Goal: Task Accomplishment & Management: Manage account settings

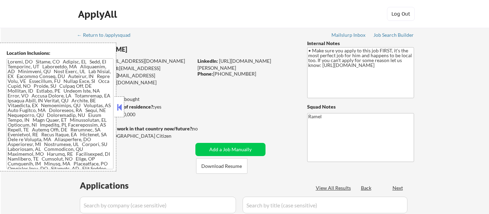
select select ""pending""
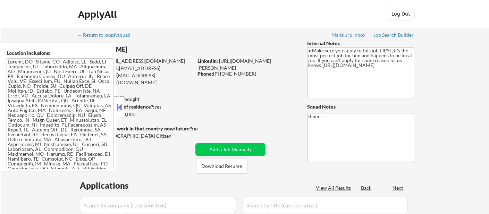
select select ""pending""
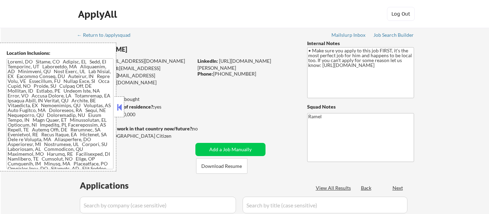
select select ""pending""
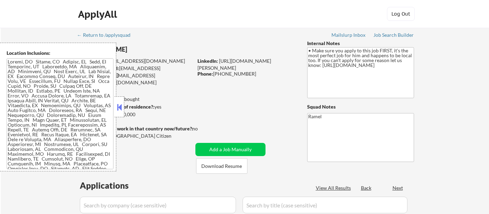
select select ""pending""
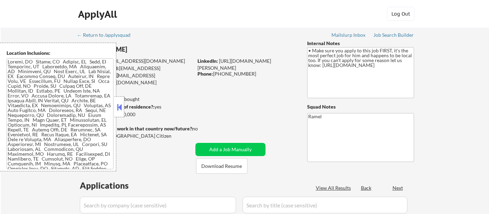
select select ""pending""
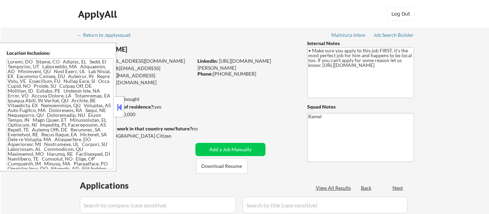
select select ""pending""
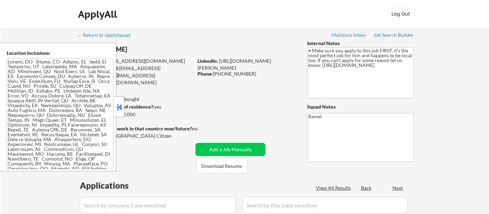
select select ""pending""
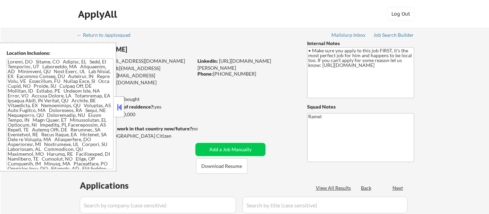
select select ""pending""
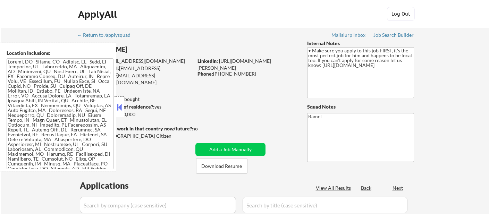
select select ""pending""
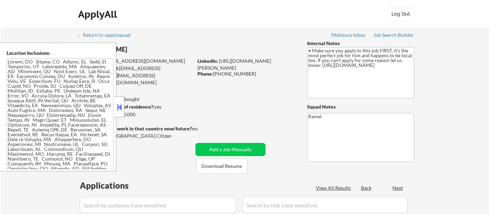
select select ""pending""
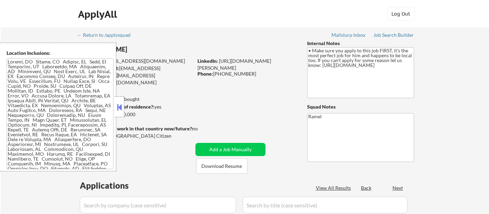
select select ""pending""
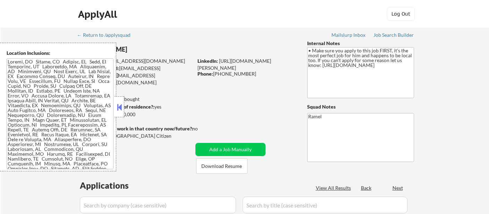
select select ""pending""
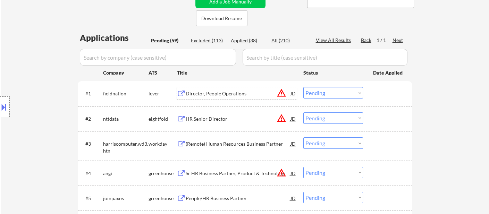
click at [206, 97] on div "Director, People Operations" at bounding box center [238, 93] width 105 height 12
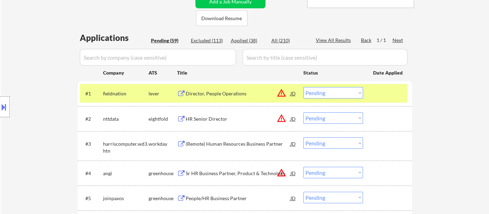
click at [3, 110] on button at bounding box center [4, 106] width 8 height 11
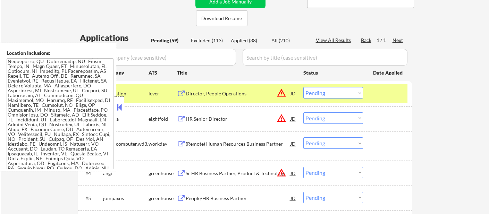
scroll to position [0, 0]
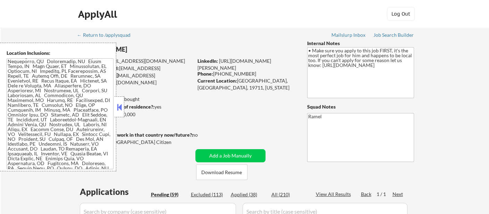
click at [120, 105] on button at bounding box center [120, 107] width 8 height 10
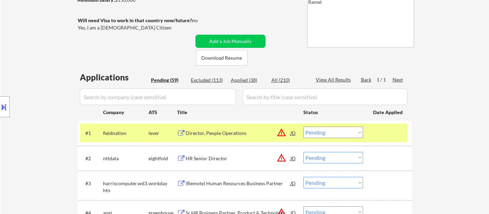
scroll to position [193, 0]
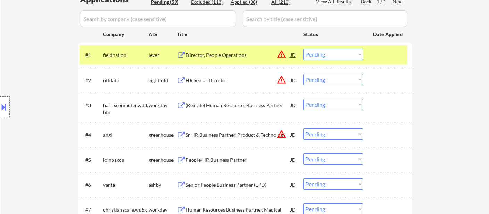
click at [352, 51] on select "Choose an option... Pending Applied Excluded (Questions) Excluded (Expired) Exc…" at bounding box center [333, 54] width 60 height 11
click at [303, 49] on select "Choose an option... Pending Applied Excluded (Questions) Excluded (Expired) Exc…" at bounding box center [333, 54] width 60 height 11
click at [217, 108] on div "(Remote) Human Resources Business Partner" at bounding box center [238, 105] width 105 height 7
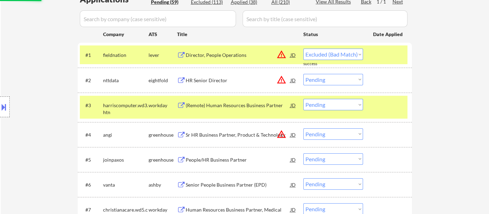
select select ""pending""
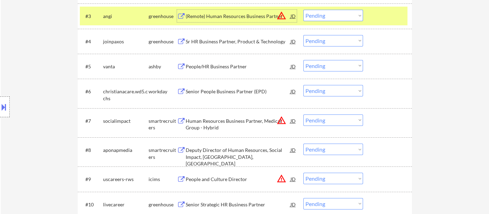
scroll to position [308, 0]
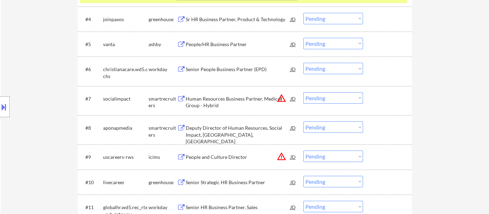
click at [216, 43] on div "People/HR Business Partner" at bounding box center [238, 44] width 105 height 7
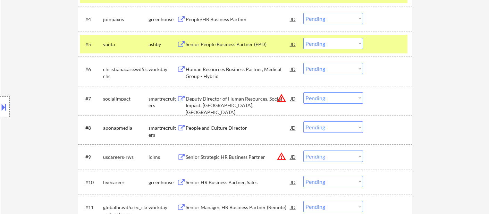
drag, startPoint x: 349, startPoint y: 38, endPoint x: 347, endPoint y: 43, distance: 5.7
click at [349, 38] on select "Choose an option... Pending Applied Excluded (Questions) Excluded (Expired) Exc…" at bounding box center [333, 43] width 60 height 11
click at [303, 38] on select "Choose an option... Pending Applied Excluded (Questions) Excluded (Expired) Exc…" at bounding box center [333, 43] width 60 height 11
click at [239, 75] on div "Human Resources Business Partner, Medical Group - Hybrid" at bounding box center [238, 73] width 105 height 14
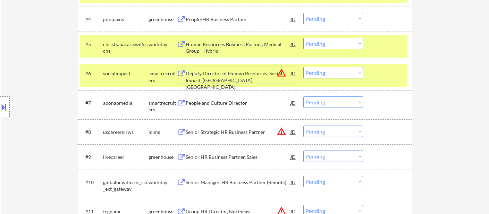
click at [301, 42] on div "#5 [DEMOGRAPHIC_DATA]wd5.cchs workday Human Resources Business Partner, Medical…" at bounding box center [243, 46] width 327 height 23
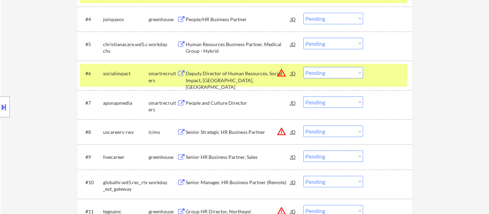
click at [325, 46] on select "Choose an option... Pending Applied Excluded (Questions) Excluded (Expired) Exc…" at bounding box center [333, 43] width 60 height 11
click at [303, 38] on select "Choose an option... Pending Applied Excluded (Questions) Excluded (Expired) Exc…" at bounding box center [333, 43] width 60 height 11
click at [253, 78] on div "Deputy Director of Human Resources, Social Impact, [GEOGRAPHIC_DATA], [GEOGRAPH…" at bounding box center [238, 80] width 105 height 20
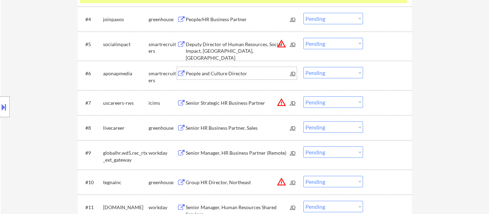
click at [333, 38] on select "Choose an option... Pending Applied Excluded (Questions) Excluded (Expired) Exc…" at bounding box center [333, 43] width 60 height 11
click at [303, 38] on select "Choose an option... Pending Applied Excluded (Questions) Excluded (Expired) Exc…" at bounding box center [333, 43] width 60 height 11
click at [242, 72] on div "People and Culture Director" at bounding box center [238, 73] width 105 height 7
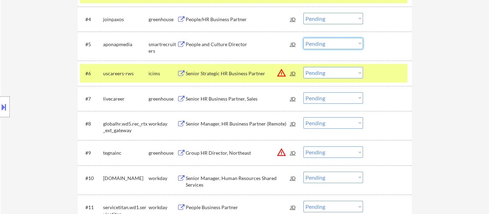
drag, startPoint x: 332, startPoint y: 41, endPoint x: 336, endPoint y: 48, distance: 7.9
click at [332, 41] on select "Choose an option... Pending Applied Excluded (Questions) Excluded (Expired) Exc…" at bounding box center [333, 43] width 60 height 11
click at [303, 38] on select "Choose an option... Pending Applied Excluded (Questions) Excluded (Expired) Exc…" at bounding box center [333, 43] width 60 height 11
click at [233, 74] on div "Senior Strategic HR Business Partner" at bounding box center [238, 73] width 105 height 7
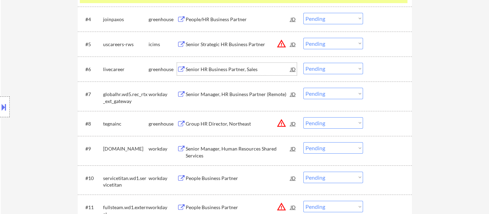
drag, startPoint x: 334, startPoint y: 41, endPoint x: 334, endPoint y: 47, distance: 5.9
click at [334, 41] on select "Choose an option... Pending Applied Excluded (Questions) Excluded (Expired) Exc…" at bounding box center [333, 43] width 60 height 11
click at [303, 38] on select "Choose an option... Pending Applied Excluded (Questions) Excluded (Expired) Exc…" at bounding box center [333, 43] width 60 height 11
click at [217, 69] on div "Senior HR Business Partner, Sales" at bounding box center [238, 69] width 105 height 7
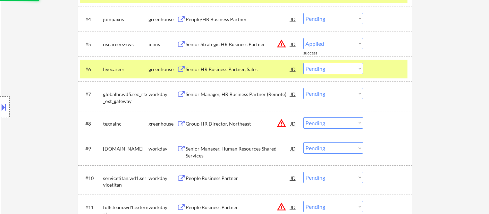
select select ""pending""
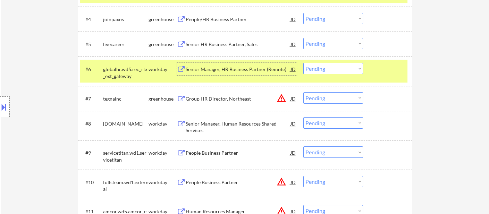
scroll to position [270, 0]
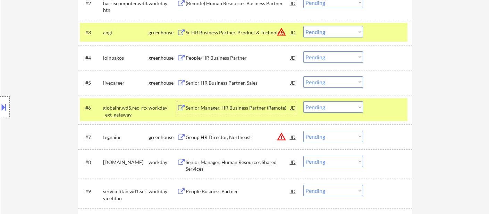
click at [238, 109] on div "Senior Manager, HR Business Partner (Remote)" at bounding box center [238, 107] width 105 height 7
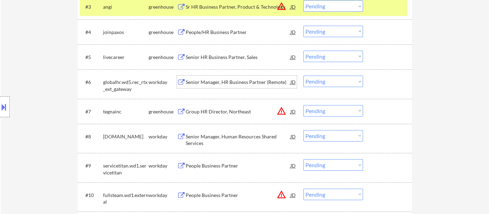
scroll to position [308, 0]
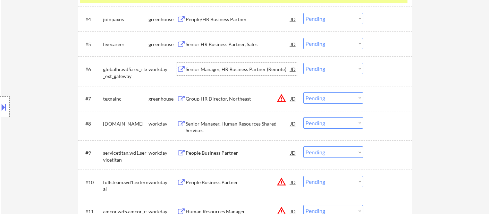
click at [325, 73] on select "Choose an option... Pending Applied Excluded (Questions) Excluded (Expired) Exc…" at bounding box center [333, 68] width 60 height 11
click at [303, 63] on select "Choose an option... Pending Applied Excluded (Questions) Excluded (Expired) Exc…" at bounding box center [333, 68] width 60 height 11
click at [219, 99] on div "Group HR Director, Northeast" at bounding box center [238, 98] width 105 height 7
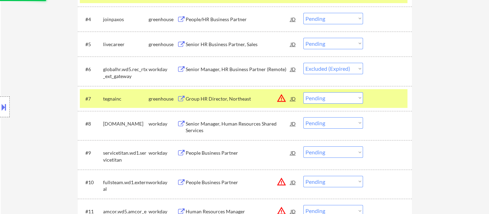
select select ""pending""
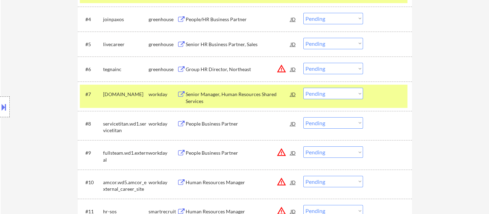
click at [2, 104] on button at bounding box center [4, 106] width 8 height 11
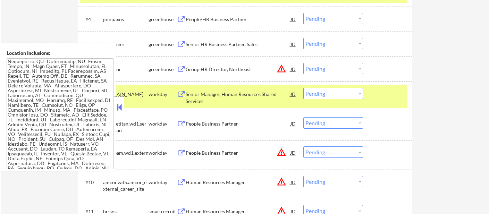
scroll to position [85, 0]
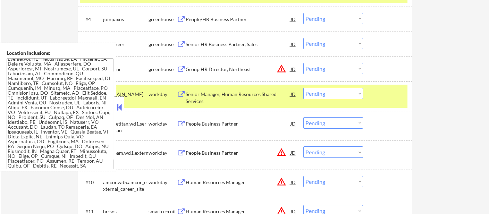
click at [117, 108] on button at bounding box center [120, 107] width 8 height 10
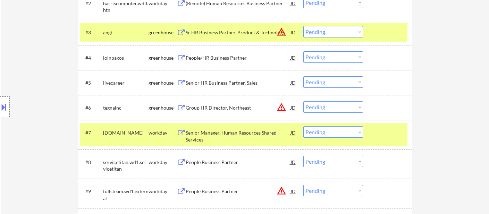
scroll to position [308, 0]
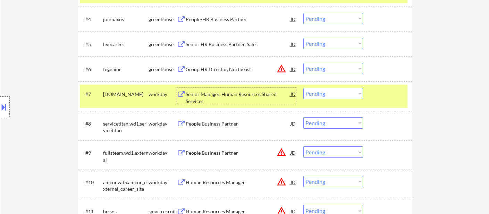
click at [222, 96] on div "Senior Manager, Human Resources Shared Services" at bounding box center [238, 98] width 105 height 14
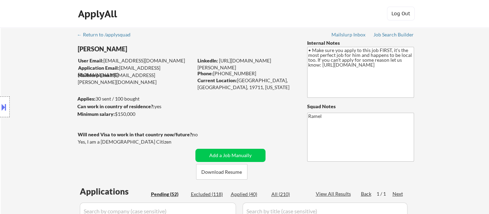
scroll to position [0, 0]
drag, startPoint x: 247, startPoint y: 72, endPoint x: 214, endPoint y: 73, distance: 33.3
click at [214, 73] on div "Phone: [PHONE_NUMBER]" at bounding box center [246, 73] width 98 height 7
copy div "[PHONE_NUMBER]"
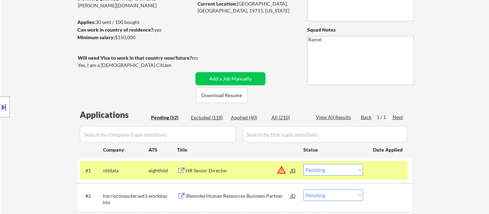
scroll to position [295, 0]
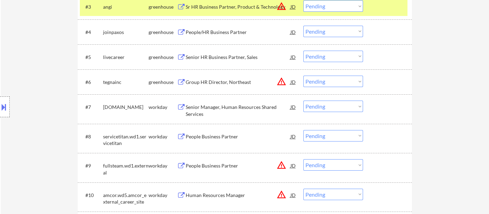
click at [340, 127] on div "#8 servicetitan.wd1.servicetitan workday People Business Partner JD warning_amb…" at bounding box center [243, 138] width 327 height 23
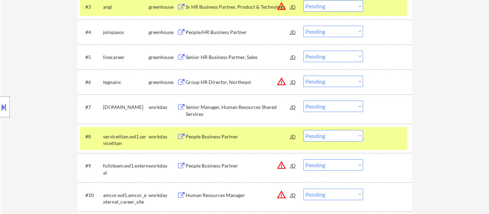
drag, startPoint x: 332, startPoint y: 107, endPoint x: 333, endPoint y: 111, distance: 4.2
click at [332, 107] on select "Choose an option... Pending Applied Excluded (Questions) Excluded (Expired) Exc…" at bounding box center [333, 106] width 60 height 11
click at [303, 101] on select "Choose an option... Pending Applied Excluded (Questions) Excluded (Expired) Exc…" at bounding box center [333, 106] width 60 height 11
click at [221, 135] on div "People Business Partner" at bounding box center [238, 136] width 105 height 7
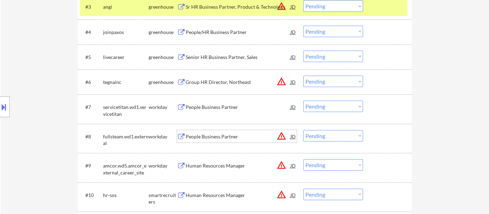
click at [319, 106] on select "Choose an option... Pending Applied Excluded (Questions) Excluded (Expired) Exc…" at bounding box center [333, 106] width 60 height 11
click at [303, 101] on select "Choose an option... Pending Applied Excluded (Questions) Excluded (Expired) Exc…" at bounding box center [333, 106] width 60 height 11
select select ""pending""
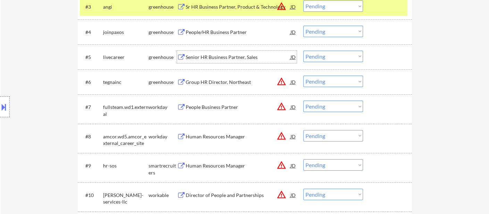
click at [216, 59] on div "Senior HR Business Partner, Sales" at bounding box center [238, 57] width 105 height 7
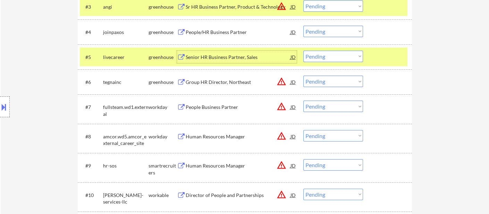
click at [332, 60] on select "Choose an option... Pending Applied Excluded (Questions) Excluded (Expired) Exc…" at bounding box center [333, 56] width 60 height 11
click at [303, 51] on select "Choose an option... Pending Applied Excluded (Questions) Excluded (Expired) Exc…" at bounding box center [333, 56] width 60 height 11
click at [208, 86] on div "Group HR Director, Northeast" at bounding box center [238, 82] width 105 height 12
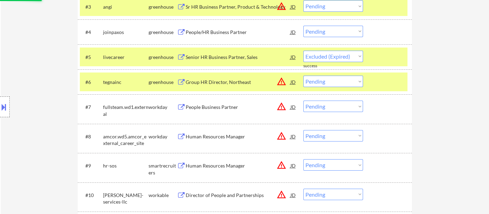
select select ""pending""
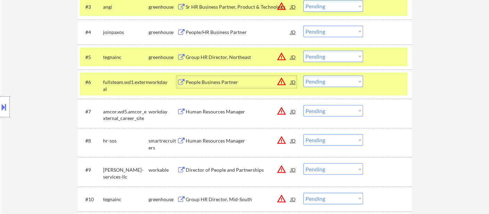
click at [223, 82] on div "People Business Partner" at bounding box center [238, 82] width 105 height 7
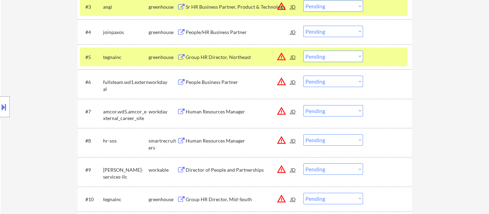
click at [7, 112] on button at bounding box center [4, 106] width 8 height 11
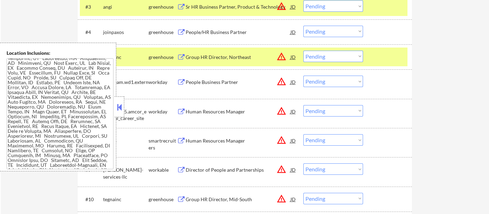
scroll to position [0, 0]
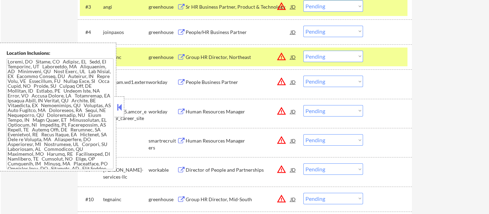
drag, startPoint x: 119, startPoint y: 110, endPoint x: 155, endPoint y: 107, distance: 36.2
click at [119, 109] on button at bounding box center [120, 107] width 8 height 10
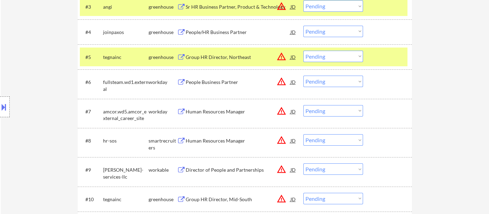
drag, startPoint x: 322, startPoint y: 80, endPoint x: 327, endPoint y: 85, distance: 7.8
click at [322, 80] on select "Choose an option... Pending Applied Excluded (Questions) Excluded (Expired) Exc…" at bounding box center [333, 81] width 60 height 11
click at [303, 76] on select "Choose an option... Pending Applied Excluded (Questions) Excluded (Expired) Exc…" at bounding box center [333, 81] width 60 height 11
click at [214, 112] on div "Human Resources Manager" at bounding box center [238, 111] width 105 height 7
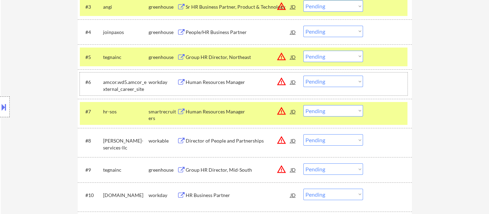
click at [319, 75] on div "#6 amcor.wd5.amcor_external_career_site workday Human Resources Manager JD warn…" at bounding box center [243, 83] width 327 height 23
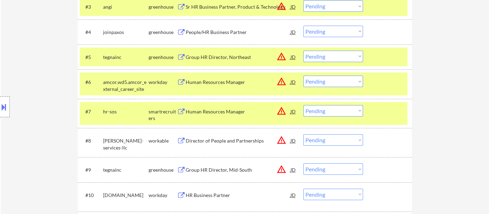
click at [322, 80] on select "Choose an option... Pending Applied Excluded (Questions) Excluded (Expired) Exc…" at bounding box center [333, 81] width 60 height 11
drag, startPoint x: 317, startPoint y: 77, endPoint x: 324, endPoint y: 85, distance: 11.1
click at [317, 77] on select "Choose an option... Pending Applied Excluded (Questions) Excluded (Expired) Exc…" at bounding box center [333, 81] width 60 height 11
click at [303, 76] on select "Choose an option... Pending Applied Excluded (Questions) Excluded (Expired) Exc…" at bounding box center [333, 81] width 60 height 11
click at [222, 108] on div "Human Resources Manager" at bounding box center [238, 111] width 105 height 7
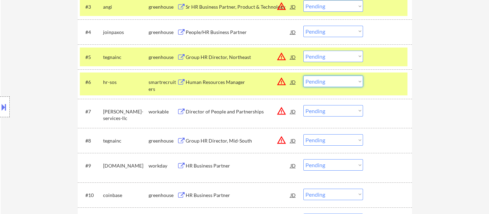
drag, startPoint x: 309, startPoint y: 80, endPoint x: 318, endPoint y: 86, distance: 10.6
click at [309, 80] on select "Choose an option... Pending Applied Excluded (Questions) Excluded (Expired) Exc…" at bounding box center [333, 81] width 60 height 11
click at [303, 76] on select "Choose an option... Pending Applied Excluded (Questions) Excluded (Expired) Exc…" at bounding box center [333, 81] width 60 height 11
click at [231, 113] on div "Director of People and Partnerships" at bounding box center [238, 111] width 105 height 7
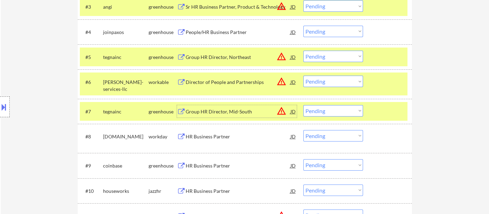
drag, startPoint x: 329, startPoint y: 84, endPoint x: 333, endPoint y: 86, distance: 4.3
click at [329, 84] on select "Choose an option... Pending Applied Excluded (Questions) Excluded (Expired) Exc…" at bounding box center [333, 81] width 60 height 11
click at [303, 76] on select "Choose an option... Pending Applied Excluded (Questions) Excluded (Expired) Exc…" at bounding box center [333, 81] width 60 height 11
click at [238, 112] on div "Group HR Director, Mid-South" at bounding box center [238, 111] width 105 height 7
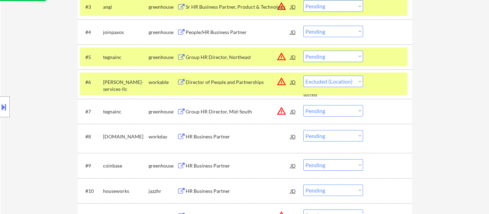
select select ""pending""
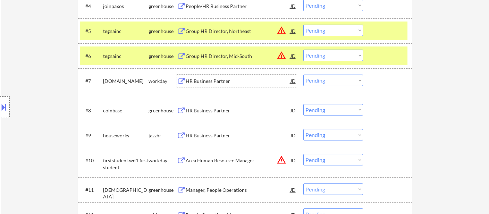
scroll to position [334, 0]
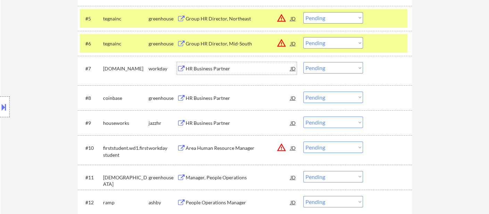
click at [212, 69] on div "HR Business Partner" at bounding box center [238, 68] width 105 height 7
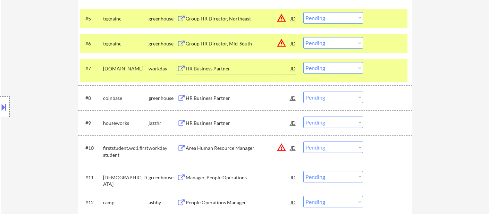
drag, startPoint x: 309, startPoint y: 69, endPoint x: 321, endPoint y: 72, distance: 13.0
click at [309, 69] on select "Choose an option... Pending Applied Excluded (Questions) Excluded (Expired) Exc…" at bounding box center [333, 67] width 60 height 11
click at [303, 62] on select "Choose an option... Pending Applied Excluded (Questions) Excluded (Expired) Exc…" at bounding box center [333, 67] width 60 height 11
click at [222, 99] on div "HR Business Partner" at bounding box center [238, 98] width 105 height 7
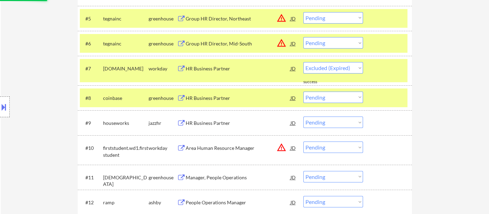
select select ""pending""
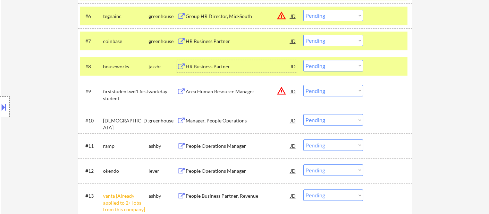
scroll to position [372, 0]
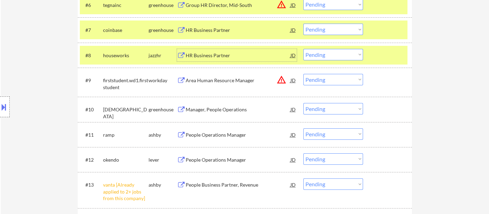
click at [213, 55] on div "HR Business Partner" at bounding box center [238, 55] width 105 height 7
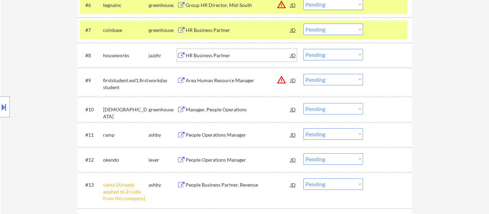
drag, startPoint x: 340, startPoint y: 53, endPoint x: 345, endPoint y: 59, distance: 8.2
click at [340, 53] on select "Choose an option... Pending Applied Excluded (Questions) Excluded (Expired) Exc…" at bounding box center [333, 54] width 60 height 11
click at [303, 49] on select "Choose an option... Pending Applied Excluded (Questions) Excluded (Expired) Exc…" at bounding box center [333, 54] width 60 height 11
click at [207, 79] on div "Area Human Resource Manager" at bounding box center [238, 80] width 105 height 7
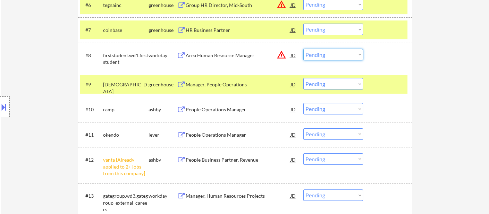
click at [317, 52] on select "Choose an option... Pending Applied Excluded (Questions) Excluded (Expired) Exc…" at bounding box center [333, 54] width 60 height 11
click at [303, 49] on select "Choose an option... Pending Applied Excluded (Questions) Excluded (Expired) Exc…" at bounding box center [333, 54] width 60 height 11
click at [234, 83] on div "Manager, People Operations" at bounding box center [238, 84] width 105 height 7
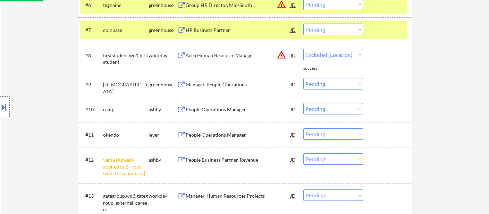
select select ""pending""
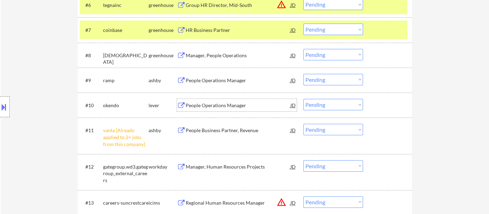
click at [202, 106] on div "People Operations Manager" at bounding box center [238, 105] width 105 height 7
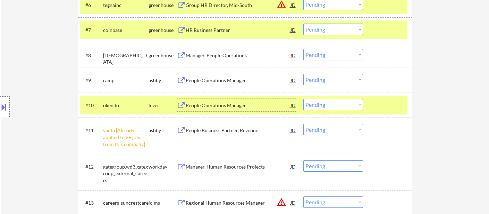
drag, startPoint x: 319, startPoint y: 76, endPoint x: 332, endPoint y: 84, distance: 14.7
click at [319, 76] on select "Choose an option... Pending Applied Excluded (Questions) Excluded (Expired) Exc…" at bounding box center [333, 79] width 60 height 11
click at [303, 74] on select "Choose an option... Pending Applied Excluded (Questions) Excluded (Expired) Exc…" at bounding box center [333, 79] width 60 height 11
click at [219, 110] on div "People Operations Manager" at bounding box center [238, 105] width 105 height 12
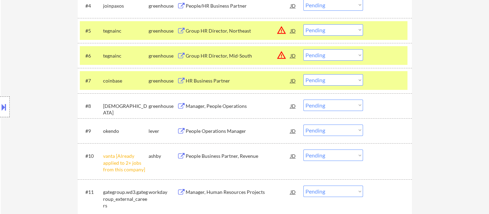
scroll to position [334, 0]
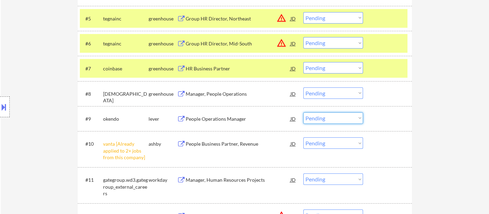
drag, startPoint x: 328, startPoint y: 114, endPoint x: 330, endPoint y: 122, distance: 8.5
click at [328, 114] on select "Choose an option... Pending Applied Excluded (Questions) Excluded (Expired) Exc…" at bounding box center [333, 117] width 60 height 11
click at [303, 112] on select "Choose an option... Pending Applied Excluded (Questions) Excluded (Expired) Exc…" at bounding box center [333, 117] width 60 height 11
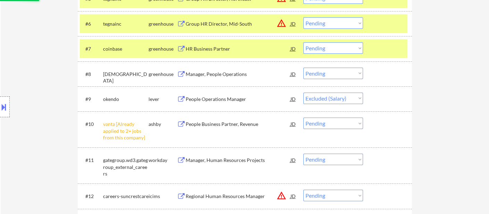
scroll to position [372, 0]
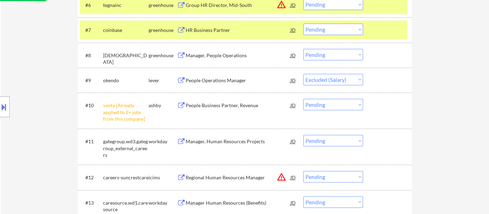
click at [325, 105] on select "Choose an option... Pending Applied Excluded (Questions) Excluded (Expired) Exc…" at bounding box center [333, 104] width 60 height 11
select select ""pending""
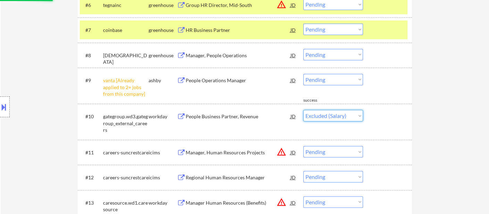
click at [303, 110] on select "Choose an option... Pending Applied Excluded (Questions) Excluded (Expired) Exc…" at bounding box center [333, 115] width 60 height 11
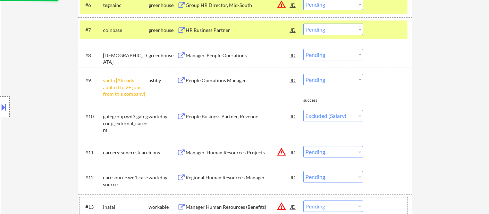
drag, startPoint x: 331, startPoint y: 197, endPoint x: 342, endPoint y: 176, distance: 23.6
click at [331, 116] on select "Choose an option... Pending Applied Excluded (Questions) Excluded (Expired) Exc…" at bounding box center [333, 115] width 60 height 11
click at [303, 110] on select "Choose an option... Pending Applied Excluded (Questions) Excluded (Expired) Exc…" at bounding box center [333, 115] width 60 height 11
select select ""pending""
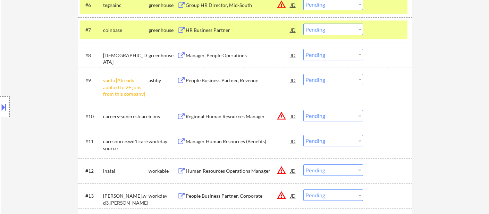
click at [349, 73] on div "#9 vanta [Already applied to 2+ jobs from this company] [PERSON_NAME] People Bu…" at bounding box center [243, 86] width 327 height 30
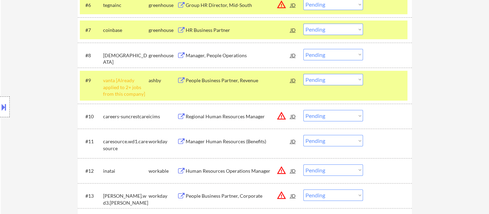
drag, startPoint x: 336, startPoint y: 77, endPoint x: 336, endPoint y: 84, distance: 7.3
click at [336, 77] on select "Choose an option... Pending Applied Excluded (Questions) Excluded (Expired) Exc…" at bounding box center [333, 79] width 60 height 11
click at [303, 74] on select "Choose an option... Pending Applied Excluded (Questions) Excluded (Expired) Exc…" at bounding box center [333, 79] width 60 height 11
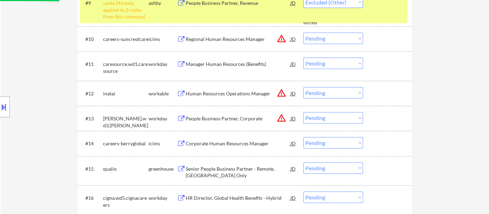
select select ""pending""
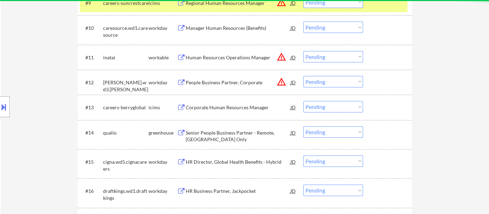
scroll to position [411, 0]
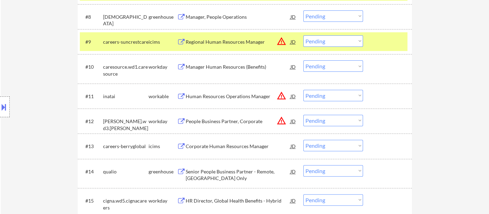
click at [223, 68] on div "Manager Human Resources (Benefits)" at bounding box center [238, 66] width 105 height 7
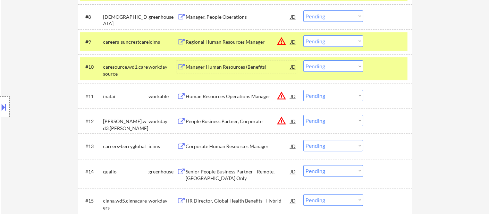
drag, startPoint x: 335, startPoint y: 65, endPoint x: 339, endPoint y: 70, distance: 6.5
click at [335, 65] on select "Choose an option... Pending Applied Excluded (Questions) Excluded (Expired) Exc…" at bounding box center [333, 65] width 60 height 11
click at [303, 60] on select "Choose an option... Pending Applied Excluded (Questions) Excluded (Expired) Exc…" at bounding box center [333, 65] width 60 height 11
click at [234, 99] on div "#11 inatai workable Human Resources Operations Manager JD warning_amber Choose …" at bounding box center [243, 96] width 327 height 19
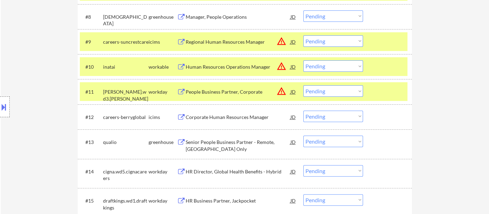
click at [228, 92] on div "People Business Partner, Corporate" at bounding box center [238, 91] width 105 height 7
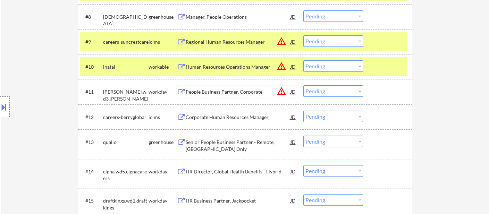
drag, startPoint x: 333, startPoint y: 62, endPoint x: 341, endPoint y: 67, distance: 9.2
click at [333, 62] on select "Choose an option... Pending Applied Excluded (Questions) Excluded (Expired) Exc…" at bounding box center [333, 65] width 60 height 11
click at [303, 60] on select "Choose an option... Pending Applied Excluded (Questions) Excluded (Expired) Exc…" at bounding box center [333, 65] width 60 height 11
click at [226, 95] on div "People Business Partner, Corporate" at bounding box center [238, 91] width 105 height 12
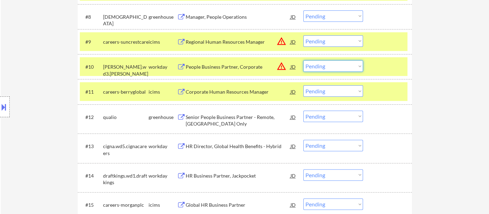
drag, startPoint x: 330, startPoint y: 60, endPoint x: 338, endPoint y: 70, distance: 12.1
click at [330, 60] on select "Choose an option... Pending Applied Excluded (Questions) Excluded (Expired) Exc…" at bounding box center [333, 65] width 60 height 11
click at [303, 60] on select "Choose an option... Pending Applied Excluded (Questions) Excluded (Expired) Exc…" at bounding box center [333, 65] width 60 height 11
click at [240, 90] on div "Corporate Human Resources Manager" at bounding box center [238, 91] width 105 height 7
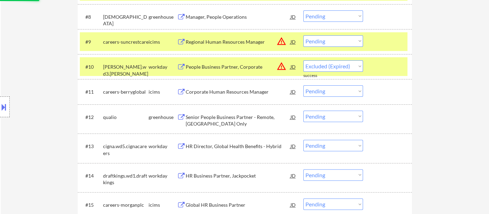
select select ""pending""
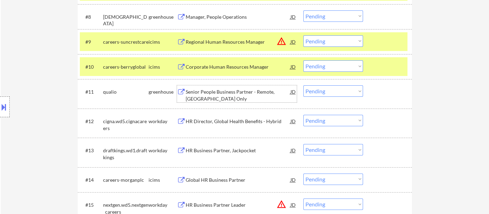
drag, startPoint x: 333, startPoint y: 40, endPoint x: 337, endPoint y: 46, distance: 7.3
click at [333, 40] on select "Choose an option... Pending Applied Excluded (Questions) Excluded (Expired) Exc…" at bounding box center [333, 40] width 60 height 11
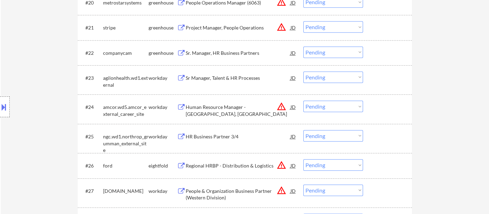
drag, startPoint x: 343, startPoint y: 107, endPoint x: 343, endPoint y: 111, distance: 3.8
click at [343, 106] on select "Choose an option... Pending Applied Excluded (Questions) Excluded (Expired) Exc…" at bounding box center [333, 106] width 60 height 11
click at [303, 101] on select "Choose an option... Pending Applied Excluded (Questions) Excluded (Expired) Exc…" at bounding box center [333, 106] width 60 height 11
click at [223, 77] on div "Sr Manager, Talent & HR Processes" at bounding box center [238, 78] width 105 height 7
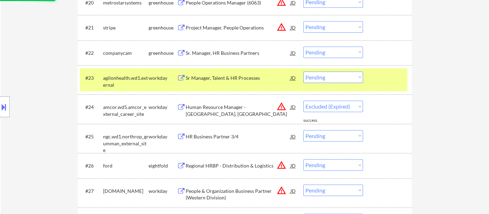
select select ""pending""
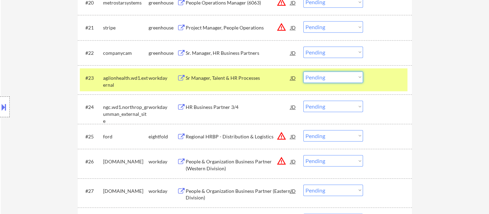
drag, startPoint x: 336, startPoint y: 74, endPoint x: 338, endPoint y: 82, distance: 8.2
click at [336, 74] on select "Choose an option... Pending Applied Excluded (Questions) Excluded (Expired) Exc…" at bounding box center [333, 76] width 60 height 11
click at [303, 71] on select "Choose an option... Pending Applied Excluded (Questions) Excluded (Expired) Exc…" at bounding box center [333, 76] width 60 height 11
click at [224, 111] on div "HR Business Partner 3/4" at bounding box center [238, 107] width 105 height 12
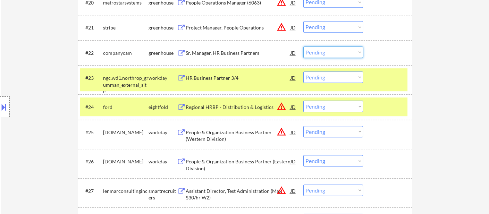
drag, startPoint x: 314, startPoint y: 52, endPoint x: 321, endPoint y: 57, distance: 8.5
click at [314, 52] on select "Choose an option... Pending Applied Excluded (Questions) Excluded (Expired) Exc…" at bounding box center [333, 51] width 60 height 11
drag, startPoint x: 470, startPoint y: 82, endPoint x: 384, endPoint y: 82, distance: 86.4
click at [331, 79] on select "Choose an option... Pending Applied Excluded (Questions) Excluded (Expired) Exc…" at bounding box center [333, 76] width 60 height 11
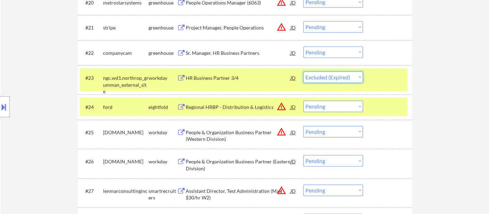
click at [303, 71] on select "Choose an option... Pending Applied Excluded (Questions) Excluded (Expired) Exc…" at bounding box center [333, 76] width 60 height 11
select select ""pending""
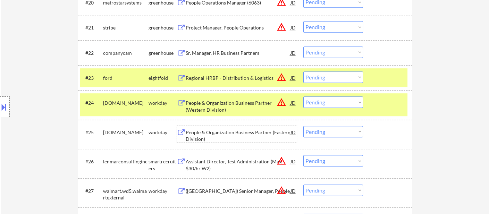
click at [214, 131] on div "People & Organization Business Partner (Eastern Division)" at bounding box center [238, 136] width 105 height 14
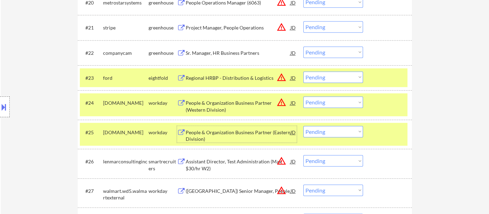
drag, startPoint x: 327, startPoint y: 101, endPoint x: 329, endPoint y: 107, distance: 6.7
click at [327, 101] on select "Choose an option... Pending Applied Excluded (Questions) Excluded (Expired) Exc…" at bounding box center [333, 101] width 60 height 11
drag, startPoint x: 318, startPoint y: 99, endPoint x: 324, endPoint y: 108, distance: 10.2
click at [318, 99] on select "Choose an option... Pending Applied Excluded (Questions) Excluded (Expired) Exc…" at bounding box center [333, 101] width 60 height 11
click at [303, 96] on select "Choose an option... Pending Applied Excluded (Questions) Excluded (Expired) Exc…" at bounding box center [333, 101] width 60 height 11
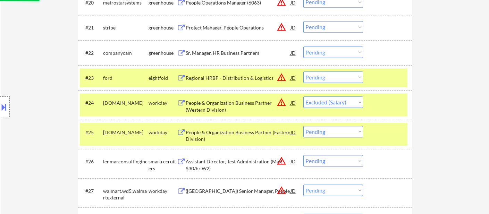
click at [233, 133] on div "People & Organization Business Partner (Eastern Division)" at bounding box center [238, 136] width 105 height 14
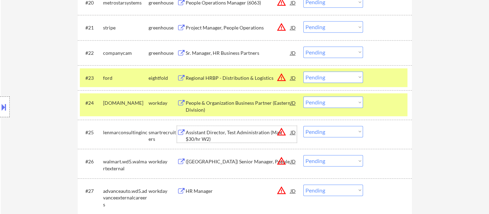
drag, startPoint x: 325, startPoint y: 100, endPoint x: 329, endPoint y: 107, distance: 8.4
click at [325, 100] on select "Choose an option... Pending Applied Excluded (Questions) Excluded (Expired) Exc…" at bounding box center [333, 101] width 60 height 11
click at [303, 96] on select "Choose an option... Pending Applied Excluded (Questions) Excluded (Expired) Exc…" at bounding box center [333, 101] width 60 height 11
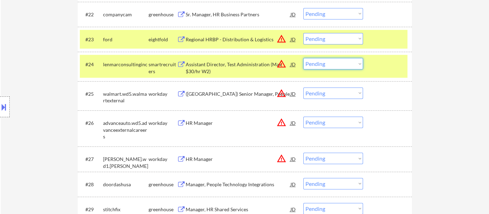
click at [315, 64] on select "Choose an option... Pending Applied Excluded (Questions) Excluded (Expired) Exc…" at bounding box center [333, 63] width 60 height 11
click at [303, 58] on select "Choose an option... Pending Applied Excluded (Questions) Excluded (Expired) Exc…" at bounding box center [333, 63] width 60 height 11
click at [227, 93] on div "([GEOGRAPHIC_DATA]) Senior Manager, People" at bounding box center [238, 94] width 105 height 7
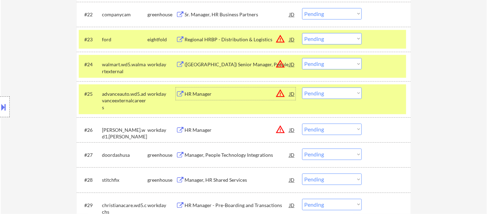
click at [5, 111] on button at bounding box center [4, 106] width 8 height 11
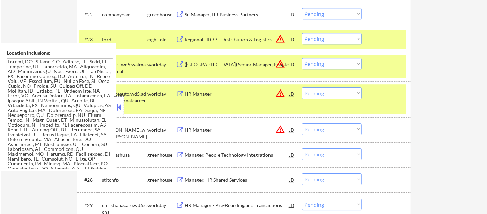
click at [117, 112] on button at bounding box center [120, 107] width 8 height 10
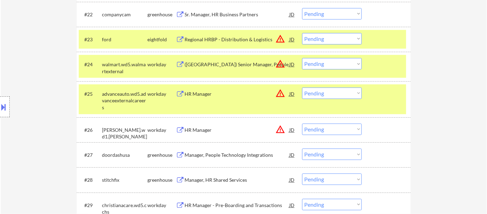
drag, startPoint x: 330, startPoint y: 63, endPoint x: 335, endPoint y: 68, distance: 7.4
click at [330, 63] on select "Choose an option... Pending Applied Excluded (Questions) Excluded (Expired) Exc…" at bounding box center [332, 63] width 60 height 11
click at [302, 58] on select "Choose an option... Pending Applied Excluded (Questions) Excluded (Expired) Exc…" at bounding box center [332, 63] width 60 height 11
click at [213, 96] on div "HR Manager" at bounding box center [237, 94] width 105 height 7
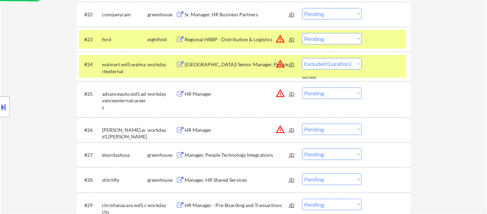
select select ""pending""
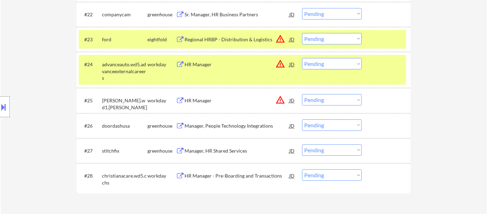
drag, startPoint x: 16, startPoint y: 31, endPoint x: 53, endPoint y: 23, distance: 37.7
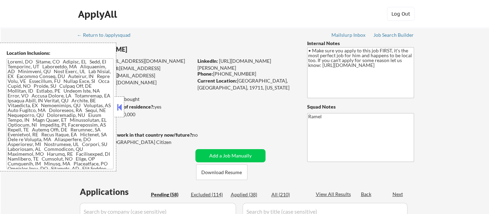
click at [249, 194] on div "Applied (38)" at bounding box center [248, 194] width 35 height 7
select select ""pending""
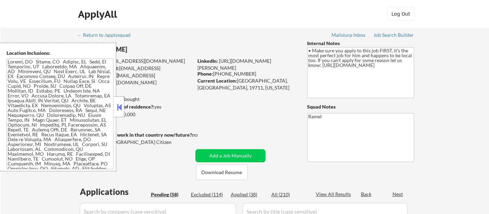
select select ""pending""
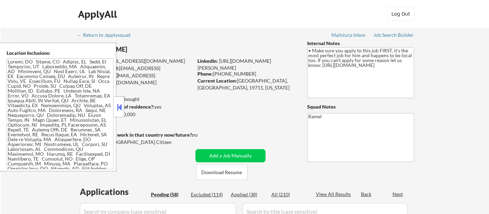
select select ""pending""
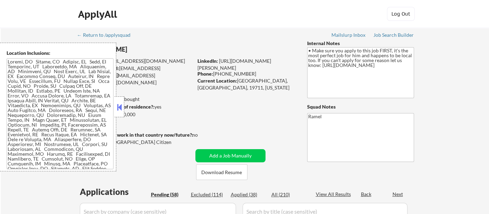
select select ""pending""
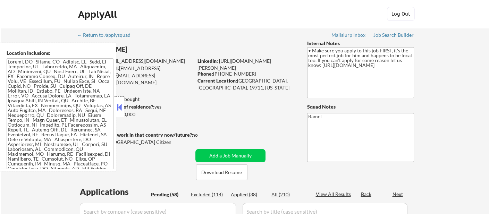
select select ""pending""
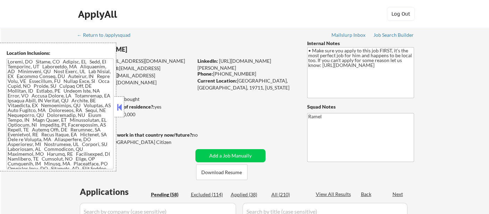
select select ""pending""
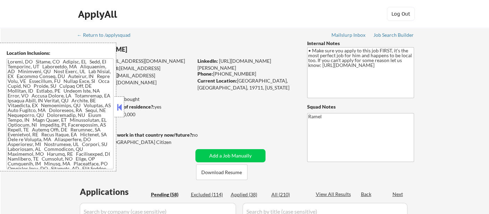
select select ""pending""
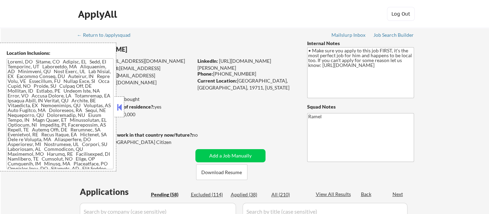
select select ""pending""
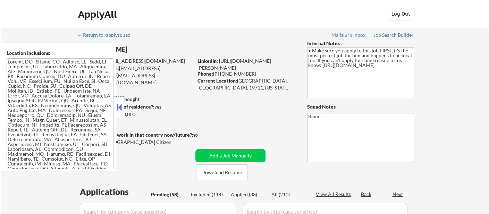
select select ""pending""
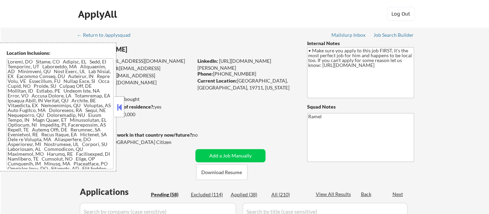
select select ""pending""
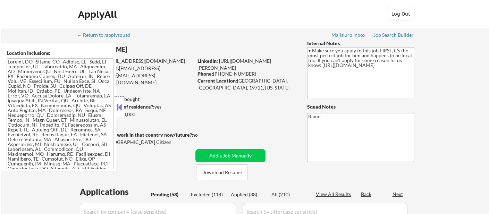
select select ""pending""
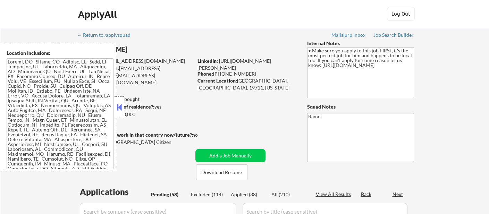
select select ""pending""
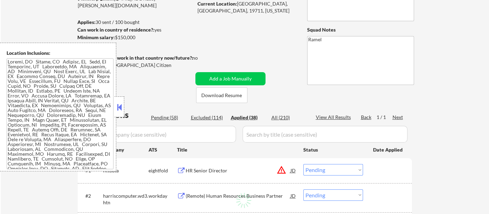
select select ""applied""
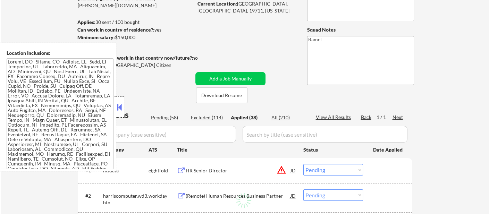
select select ""applied""
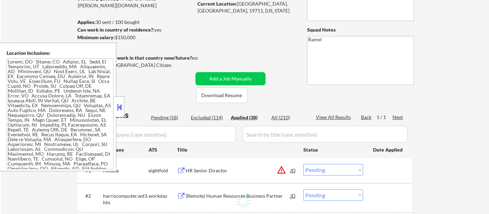
select select ""applied""
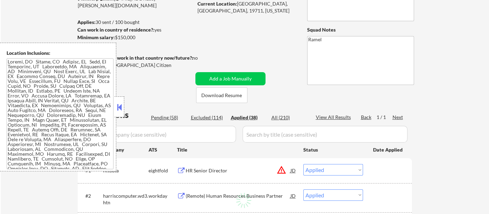
select select ""applied""
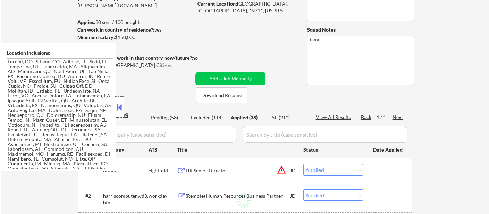
select select ""applied""
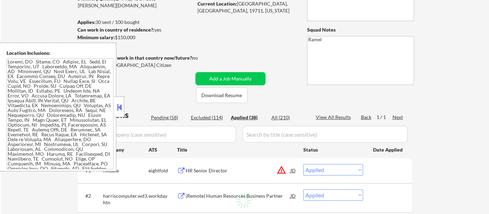
select select ""applied""
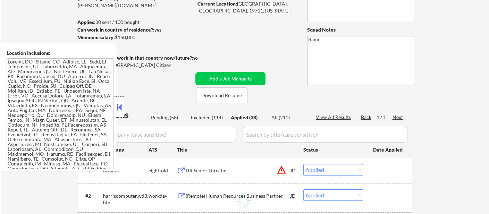
select select ""applied""
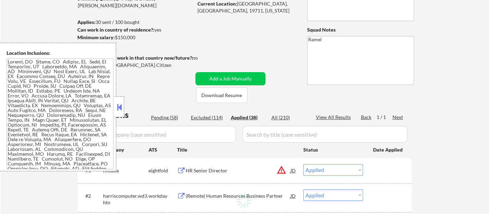
select select ""applied""
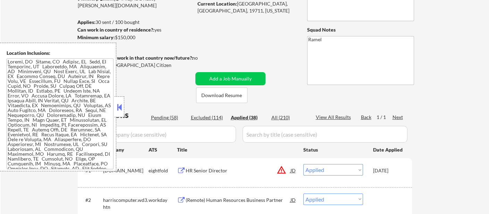
click at [250, 118] on div "Applied (38)" at bounding box center [248, 117] width 35 height 7
click at [119, 105] on button at bounding box center [120, 107] width 8 height 10
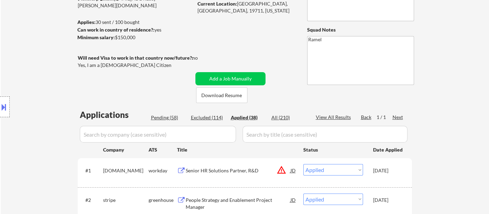
click at [336, 117] on div "View All Results" at bounding box center [334, 117] width 37 height 7
click at [239, 119] on div "Applied (38)" at bounding box center [248, 117] width 35 height 7
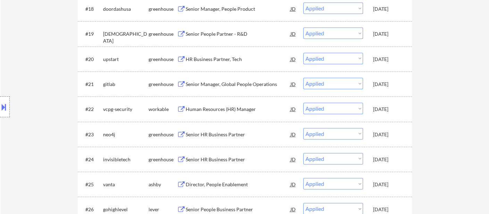
scroll to position [0, 0]
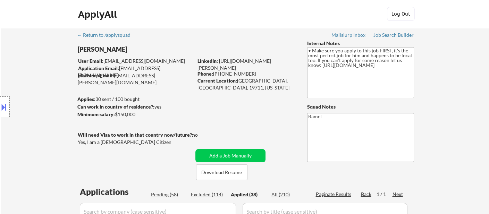
select select ""applied""
drag, startPoint x: 247, startPoint y: 73, endPoint x: 214, endPoint y: 74, distance: 32.6
click at [214, 74] on div "Phone: [PHONE_NUMBER]" at bounding box center [246, 73] width 98 height 7
copy div "302) 943-8686"
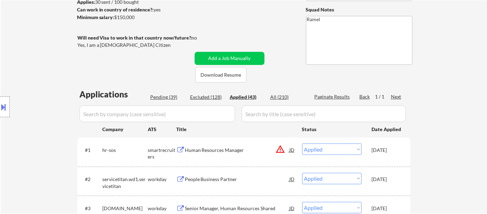
scroll to position [116, 0]
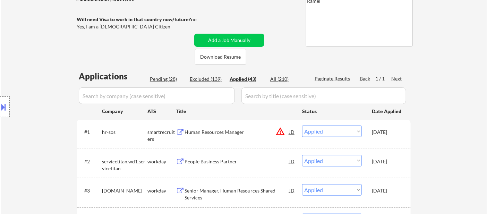
click at [17, 68] on div "Location Inclusions:" at bounding box center [62, 107] width 124 height 129
